Goal: Book appointment/travel/reservation

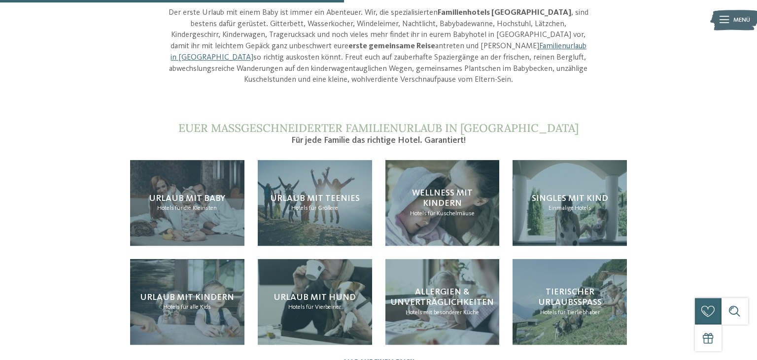
scroll to position [884, 0]
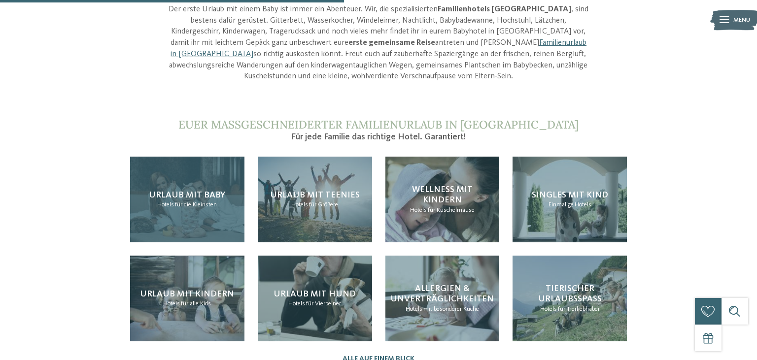
click at [216, 157] on div "Urlaub mit Baby Hotels für die Kleinsten" at bounding box center [187, 200] width 114 height 86
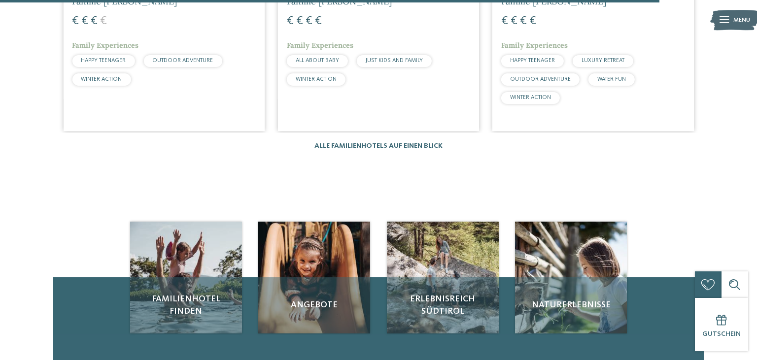
scroll to position [1716, 0]
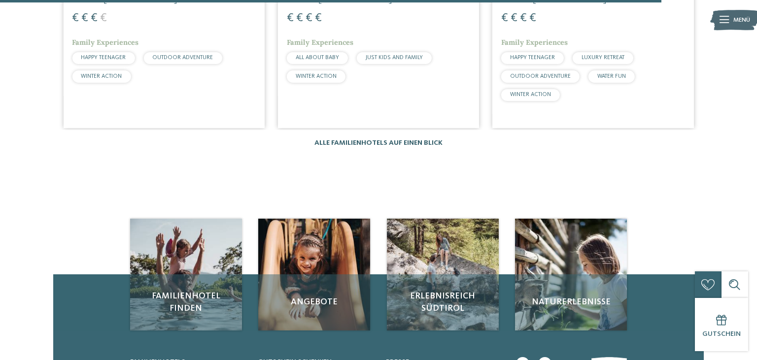
click at [349, 139] on link "Alle Familienhotels auf einen Blick" at bounding box center [378, 142] width 128 height 7
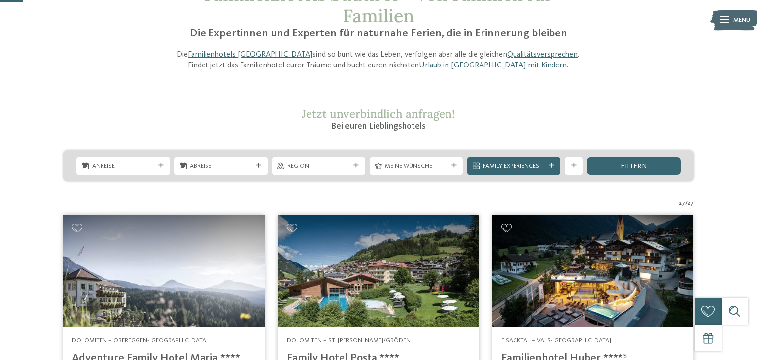
scroll to position [104, 0]
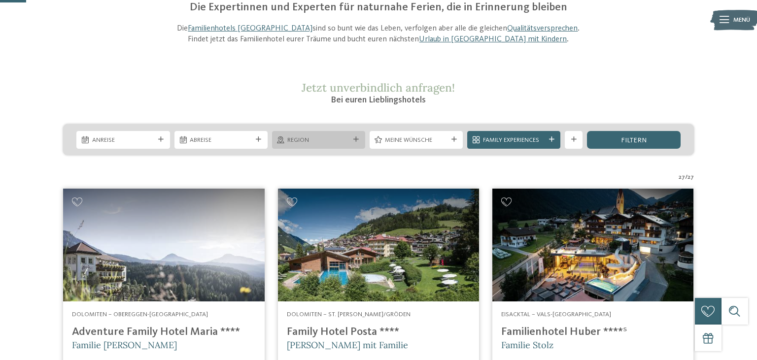
click at [350, 142] on div "Region" at bounding box center [318, 139] width 67 height 9
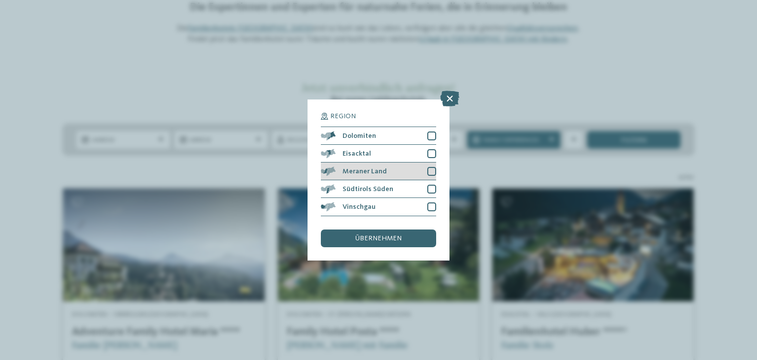
click at [372, 170] on span "Meraner Land" at bounding box center [364, 171] width 44 height 7
click at [371, 238] on span "übernehmen" at bounding box center [378, 238] width 46 height 7
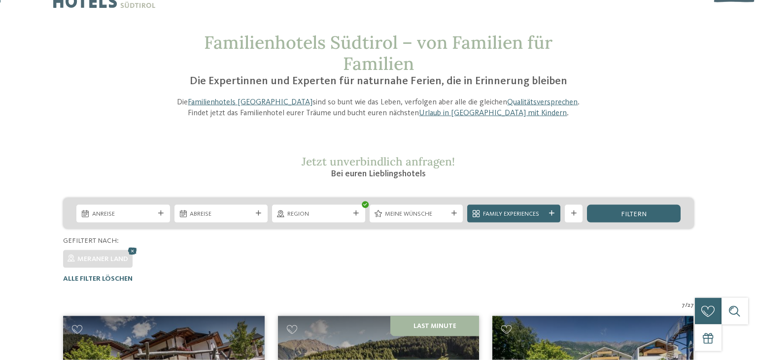
scroll to position [0, 0]
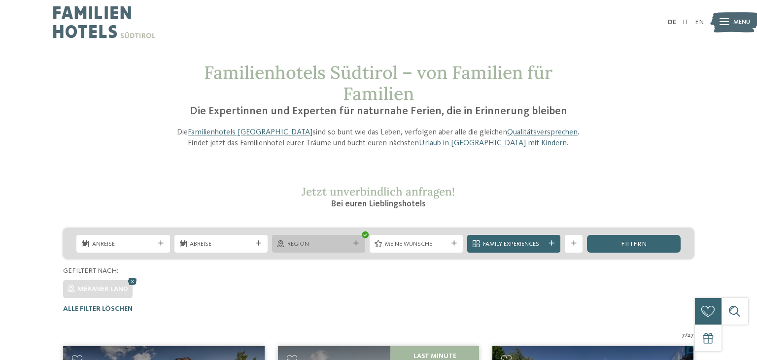
click at [354, 245] on icon at bounding box center [355, 243] width 5 height 5
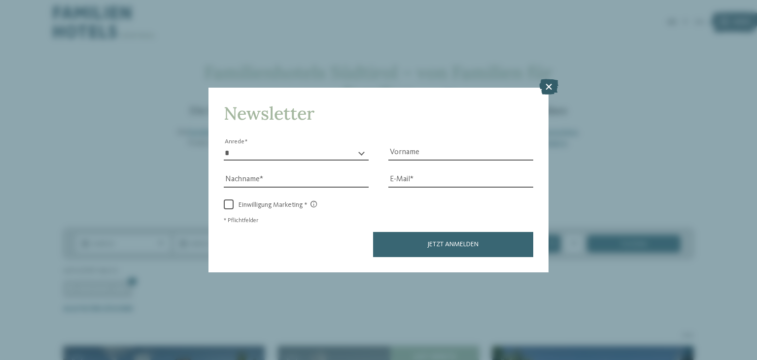
click at [552, 84] on icon at bounding box center [548, 87] width 19 height 16
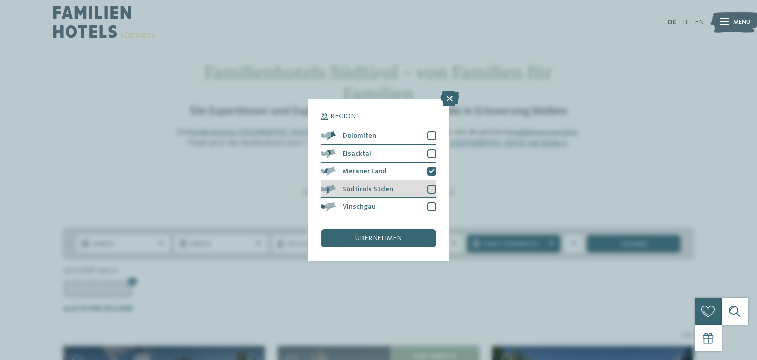
click at [393, 186] on div "Südtirols Süden" at bounding box center [378, 189] width 115 height 18
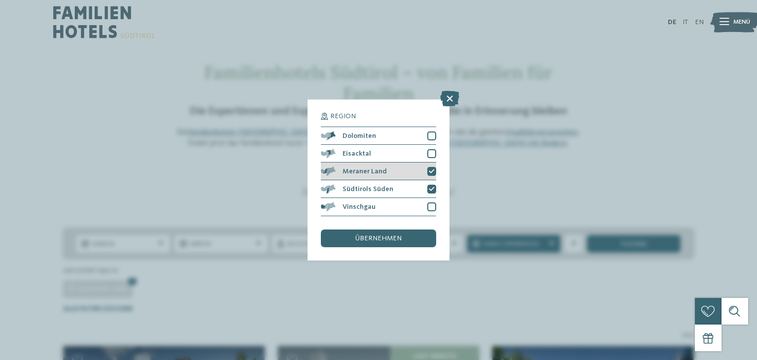
click at [427, 169] on div "Meraner Land" at bounding box center [378, 172] width 115 height 18
click at [384, 244] on div "übernehmen" at bounding box center [378, 239] width 115 height 18
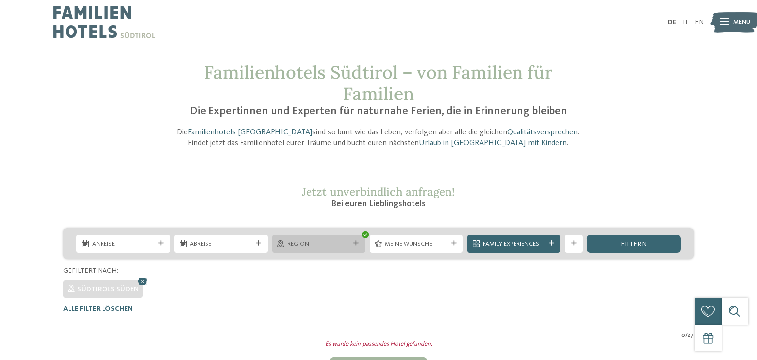
click at [353, 249] on div "Region" at bounding box center [318, 244] width 93 height 18
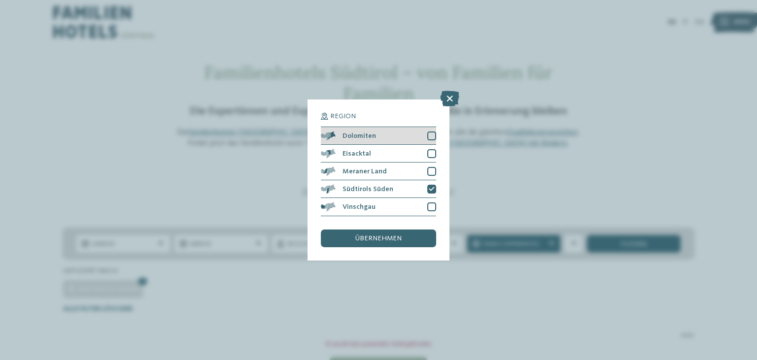
click at [373, 134] on span "Dolomiten" at bounding box center [358, 136] width 33 height 7
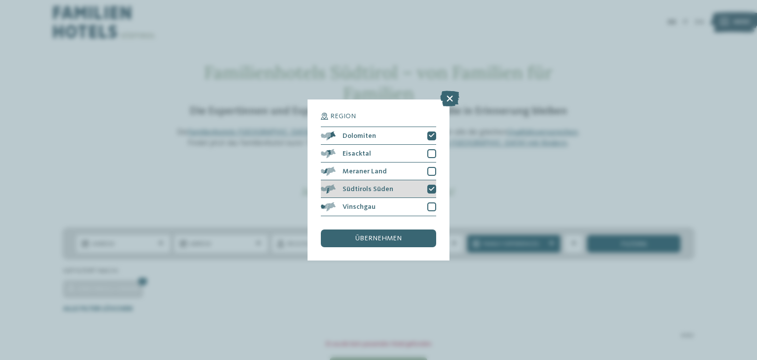
click at [390, 189] on div "Südtirols Süden" at bounding box center [378, 189] width 115 height 18
click at [383, 235] on div "übernehmen" at bounding box center [378, 239] width 115 height 18
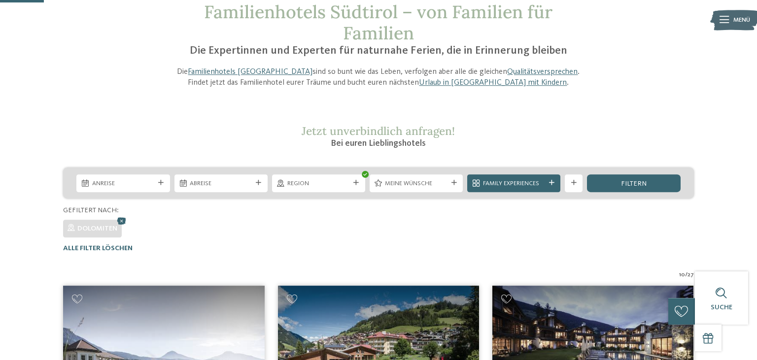
scroll to position [26, 0]
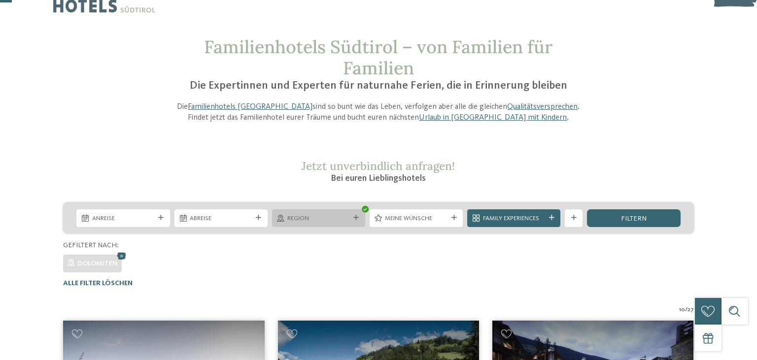
click at [358, 219] on icon at bounding box center [355, 217] width 5 height 5
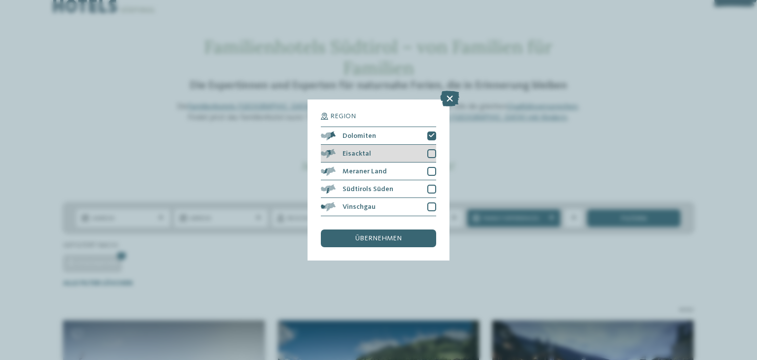
click at [418, 151] on div "Eisacktal" at bounding box center [378, 154] width 115 height 18
click at [429, 134] on icon at bounding box center [432, 135] width 6 height 5
click at [389, 234] on div "übernehmen" at bounding box center [378, 239] width 115 height 18
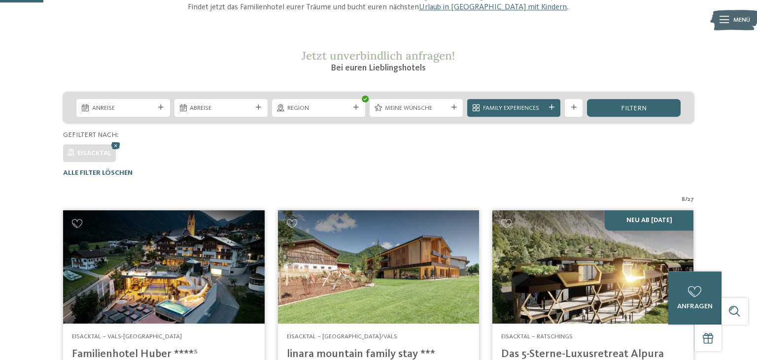
scroll to position [51, 0]
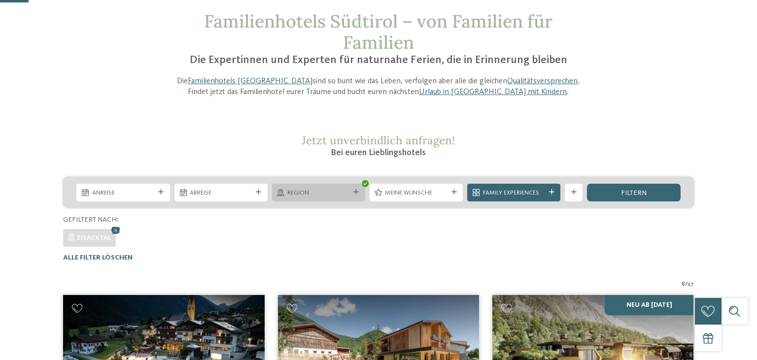
click at [362, 189] on div "Region" at bounding box center [318, 193] width 93 height 18
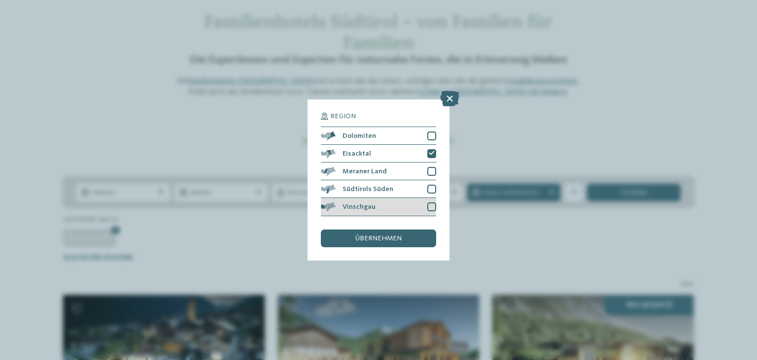
click at [366, 207] on span "Vinschgau" at bounding box center [358, 206] width 33 height 7
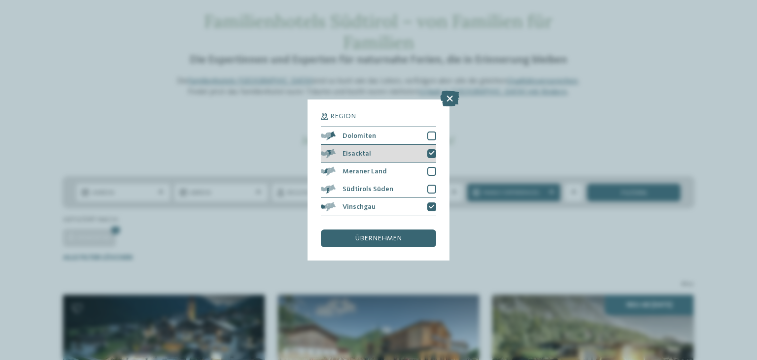
click at [412, 151] on div "Eisacktal" at bounding box center [378, 154] width 115 height 18
click at [382, 243] on div "übernehmen" at bounding box center [378, 239] width 115 height 18
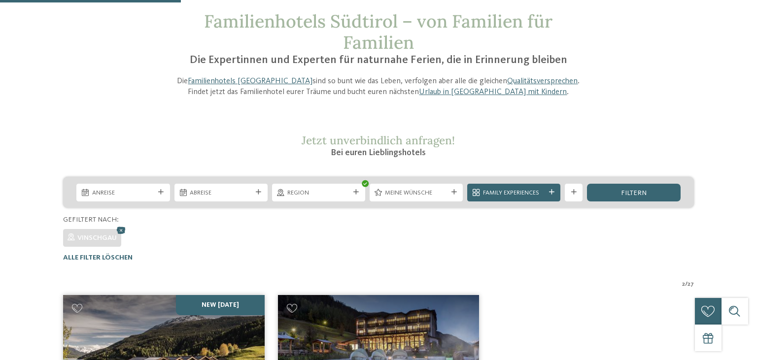
scroll to position [286, 0]
